Goal: Task Accomplishment & Management: Manage account settings

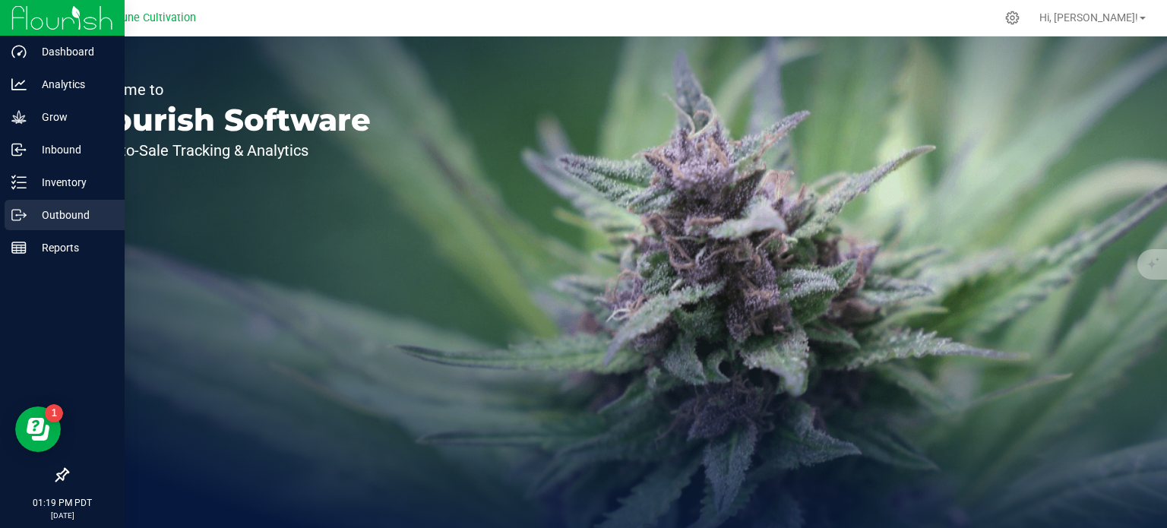
click at [58, 212] on p "Outbound" at bounding box center [72, 215] width 91 height 18
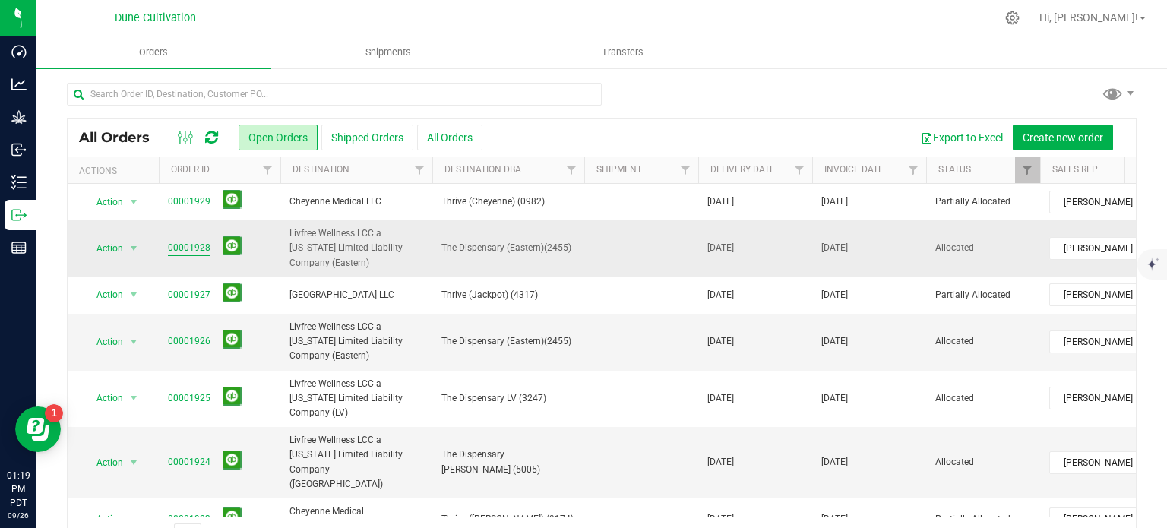
click at [191, 248] on link "00001928" at bounding box center [189, 248] width 43 height 14
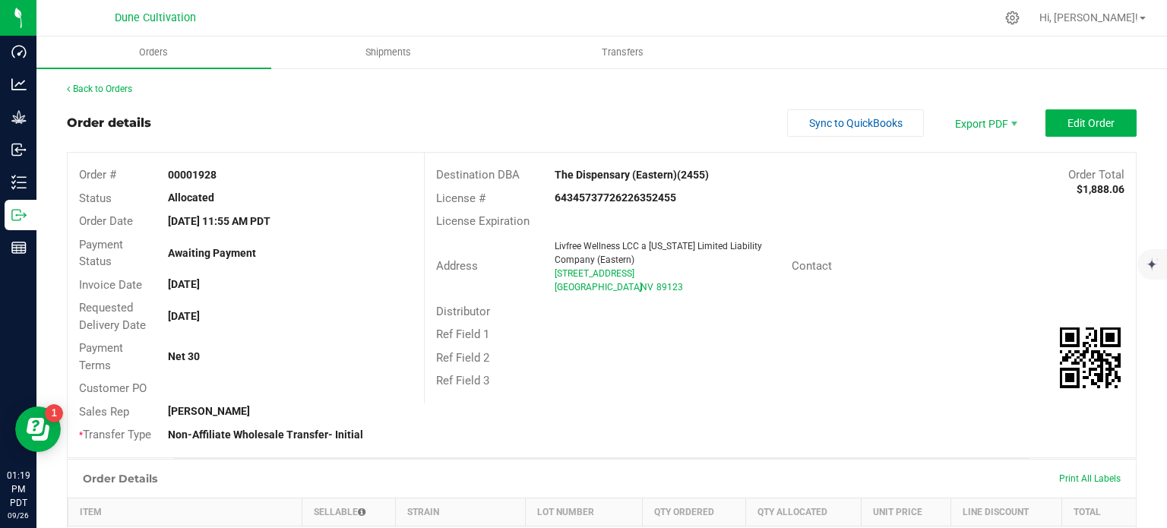
click at [1080, 136] on button "Edit Order" at bounding box center [1090, 122] width 91 height 27
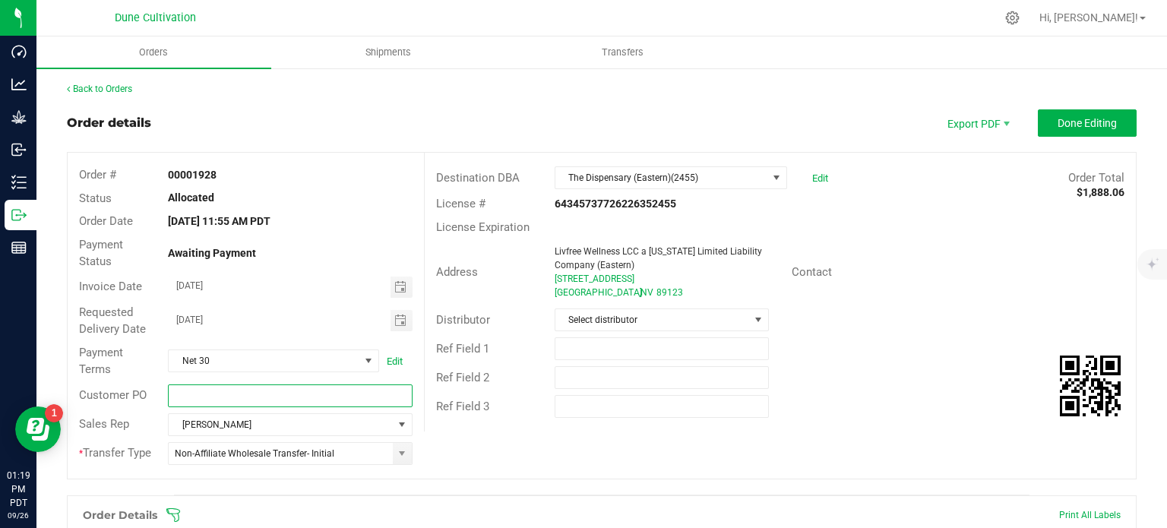
click at [332, 397] on input "text" at bounding box center [290, 395] width 244 height 23
paste input "CNPO-017427"
type input "CNPO-017427"
click at [1068, 120] on span "Done Editing" at bounding box center [1087, 123] width 59 height 12
